Goal: Find specific page/section: Find specific page/section

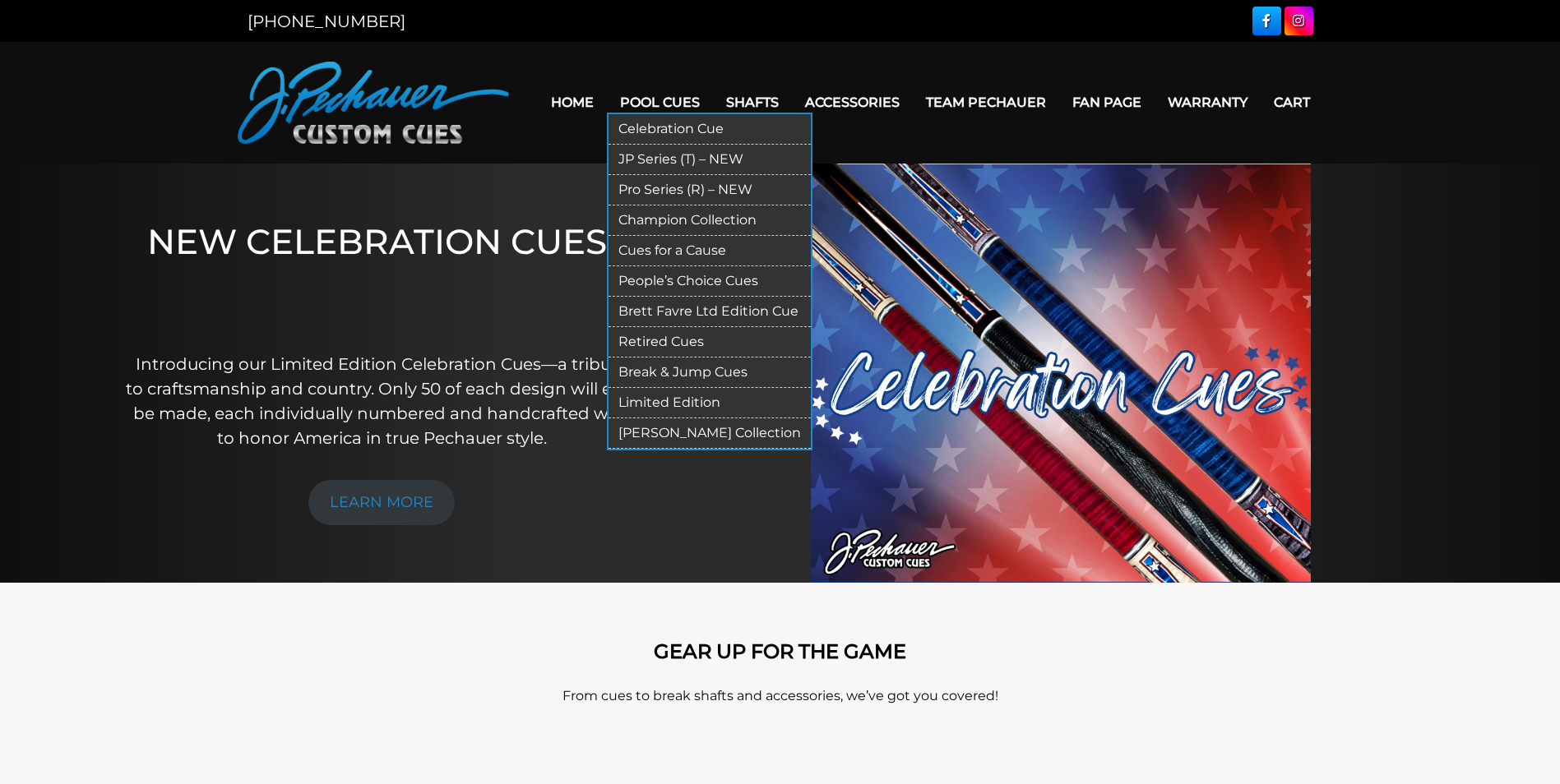
click at [655, 340] on link "Retired Cues" at bounding box center [709, 342] width 202 height 30
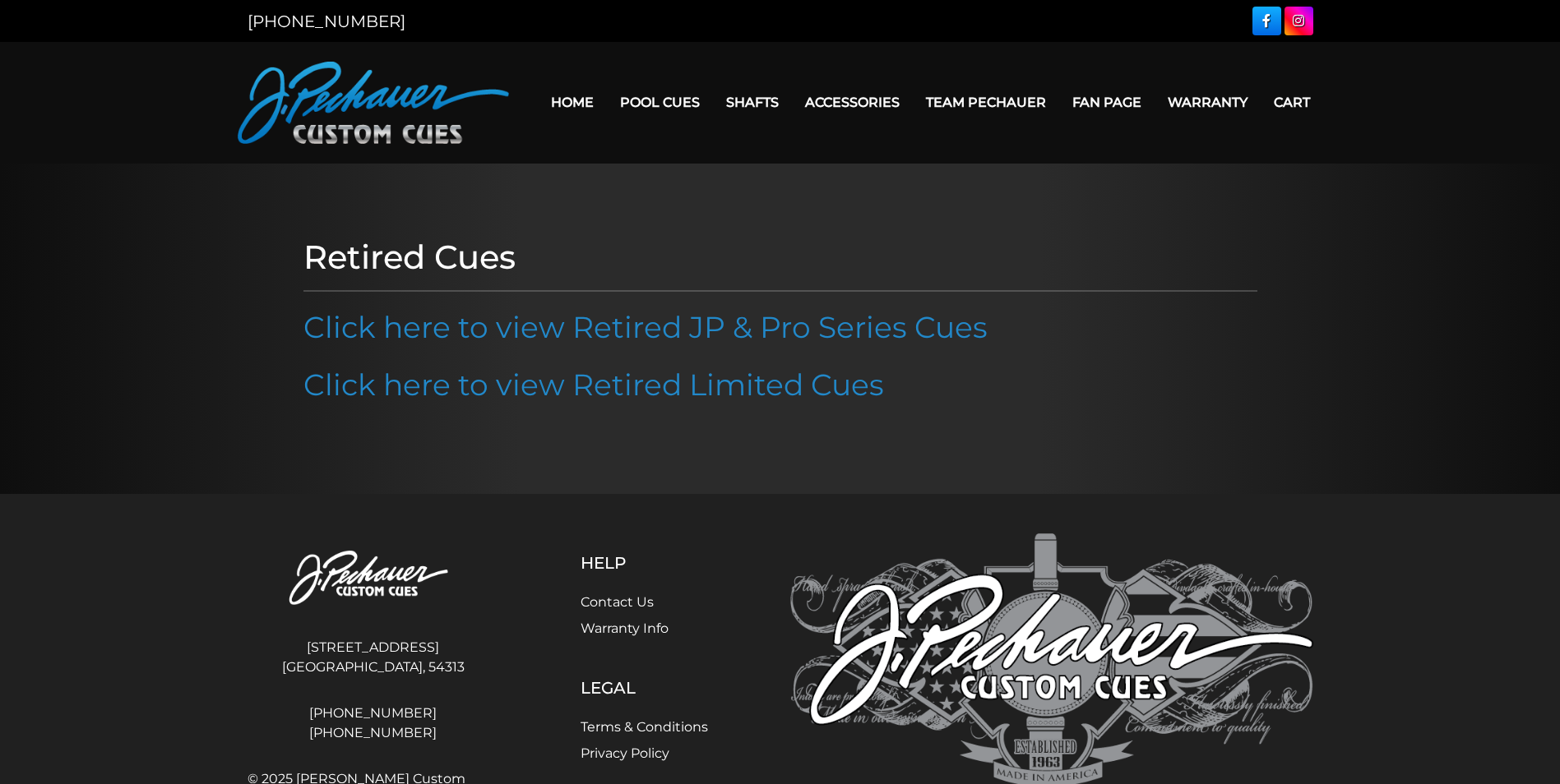
click at [655, 340] on link "Click here to view Retired JP & Pro Series Cues" at bounding box center [645, 326] width 684 height 36
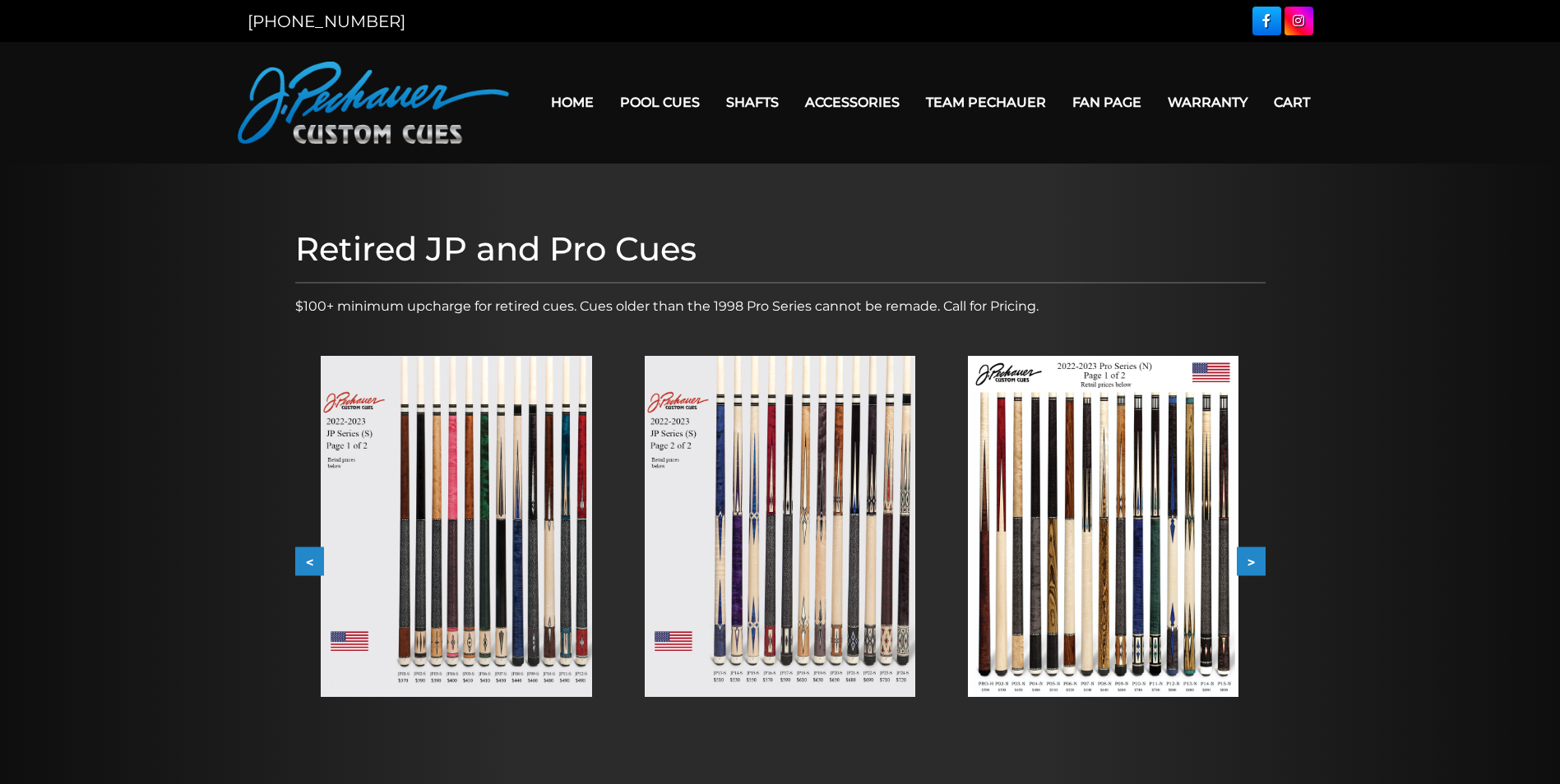
click at [735, 629] on img at bounding box center [780, 526] width 270 height 341
